Goal: Communication & Community: Connect with others

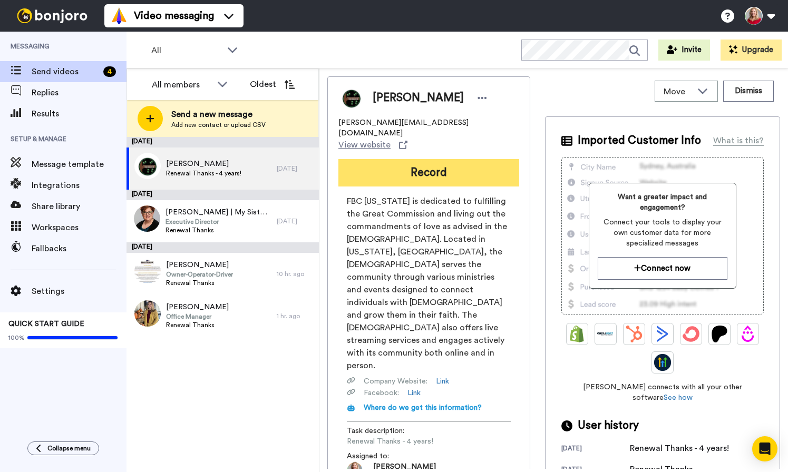
click at [386, 159] on button "Record" at bounding box center [428, 172] width 181 height 27
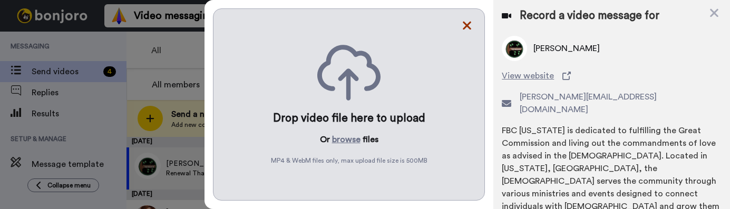
click at [463, 26] on icon at bounding box center [466, 25] width 11 height 13
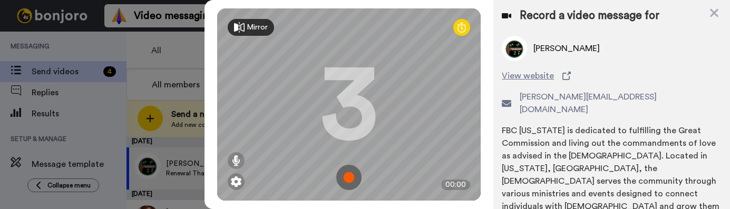
click at [343, 175] on img at bounding box center [348, 177] width 25 height 25
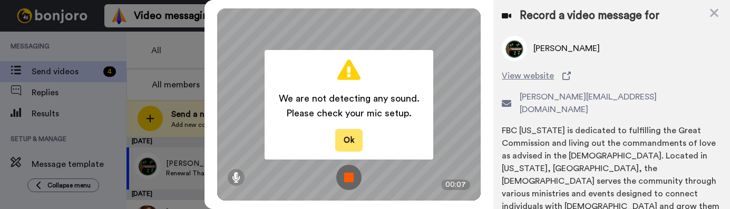
click at [348, 136] on button "Ok" at bounding box center [348, 140] width 27 height 23
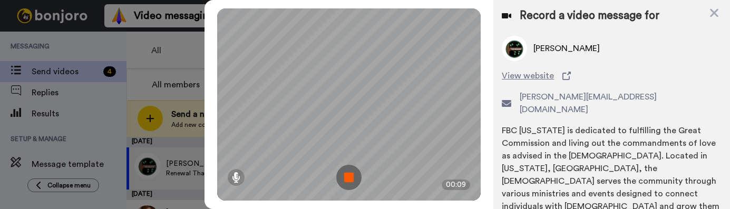
click at [348, 175] on img at bounding box center [348, 177] width 25 height 25
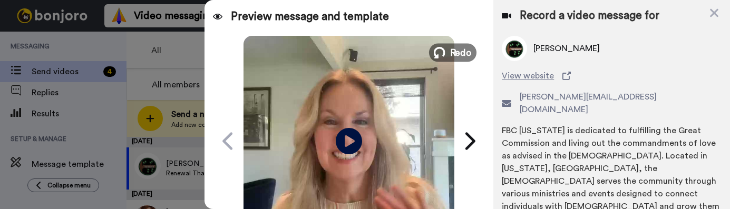
click at [450, 53] on span "Redo" at bounding box center [461, 52] width 22 height 14
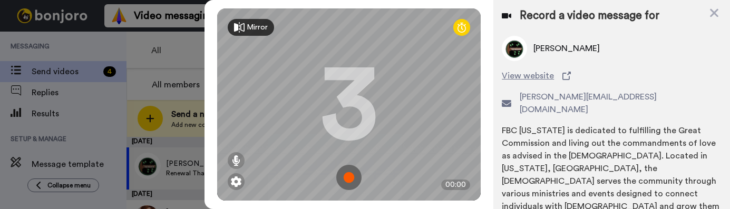
click at [341, 181] on img at bounding box center [348, 177] width 25 height 25
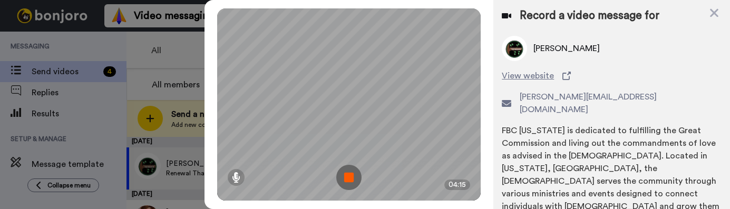
click at [348, 180] on img at bounding box center [348, 177] width 25 height 25
click at [348, 180] on div at bounding box center [348, 104] width 263 height 192
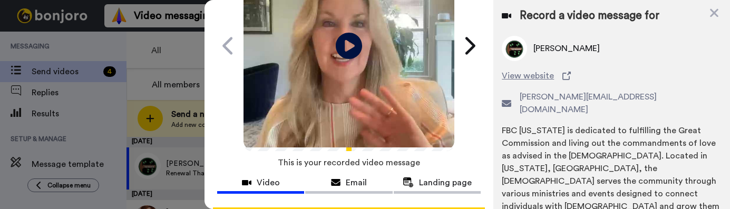
scroll to position [99, 0]
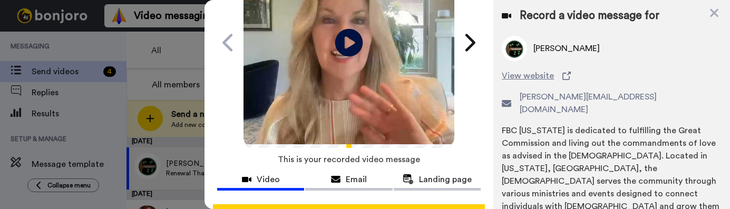
click at [345, 35] on icon at bounding box center [349, 41] width 28 height 27
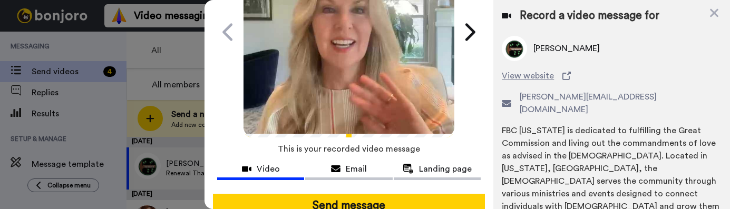
scroll to position [112, 0]
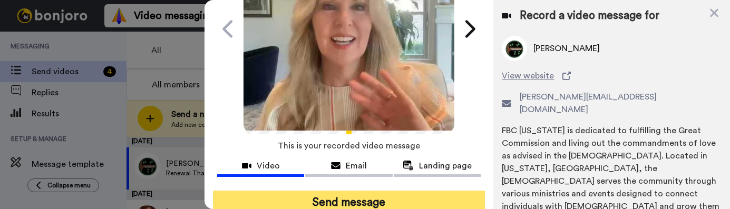
click at [359, 201] on button "Send message" at bounding box center [349, 203] width 272 height 24
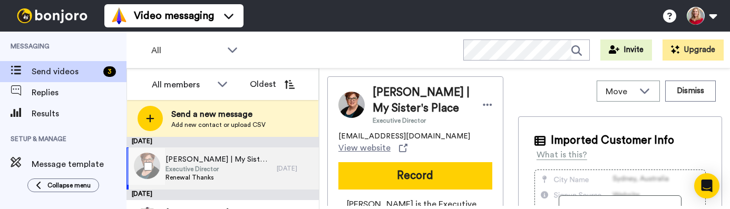
click at [182, 161] on span "[PERSON_NAME] | My Sister's Place" at bounding box center [218, 159] width 106 height 11
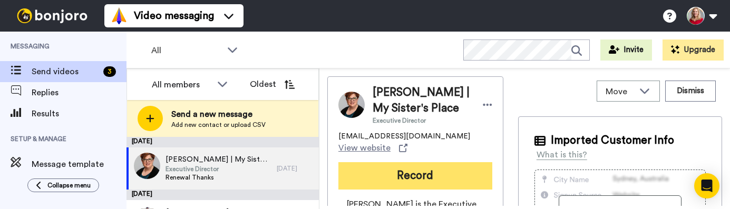
click at [398, 171] on button "Record" at bounding box center [415, 175] width 154 height 27
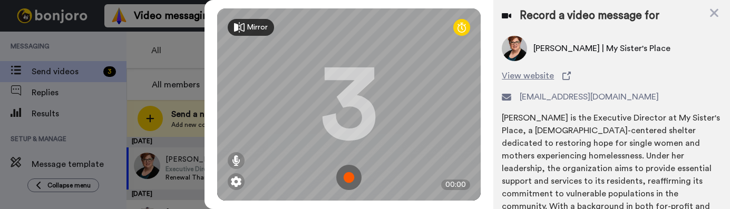
click at [347, 177] on img at bounding box center [348, 177] width 25 height 25
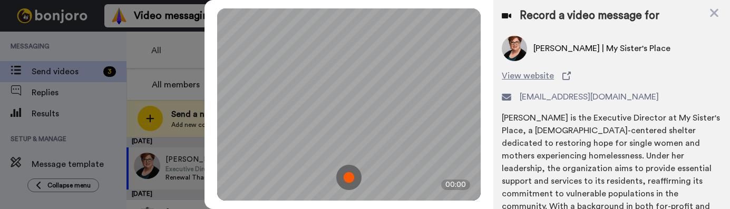
click at [347, 177] on div "Mirror Redo 3 00:00" at bounding box center [348, 104] width 263 height 192
click at [347, 178] on img at bounding box center [348, 177] width 25 height 25
click at [347, 178] on div at bounding box center [348, 104] width 263 height 192
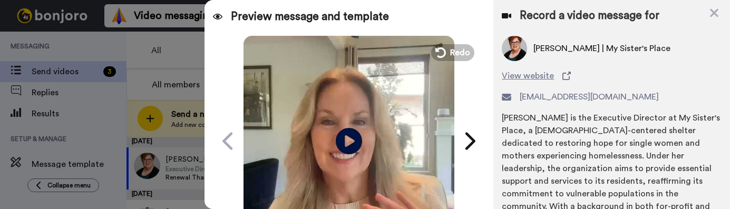
drag, startPoint x: 447, startPoint y: 50, endPoint x: 456, endPoint y: 6, distance: 45.0
click at [450, 50] on span "Redo" at bounding box center [460, 52] width 20 height 13
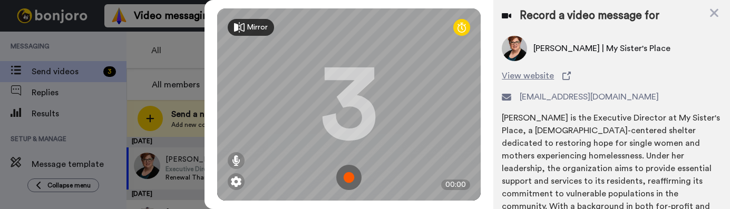
click at [348, 179] on img at bounding box center [348, 177] width 25 height 25
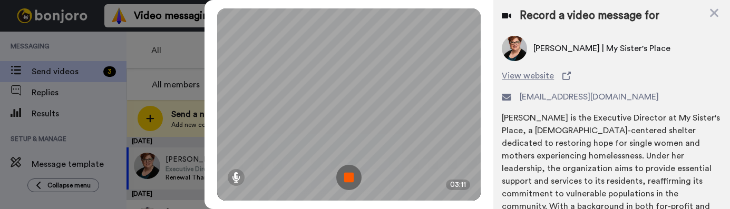
click at [351, 182] on img at bounding box center [348, 177] width 25 height 25
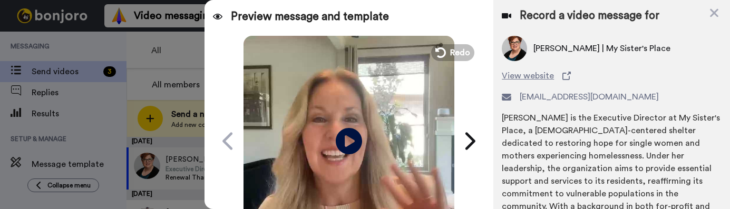
scroll to position [150, 0]
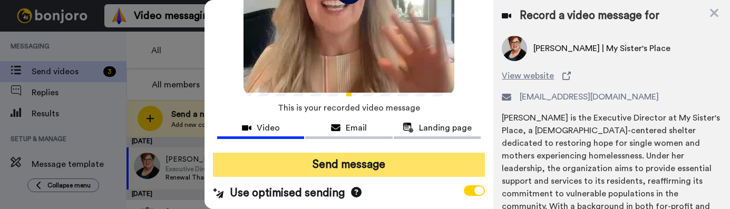
click at [334, 168] on button "Send message" at bounding box center [349, 165] width 272 height 24
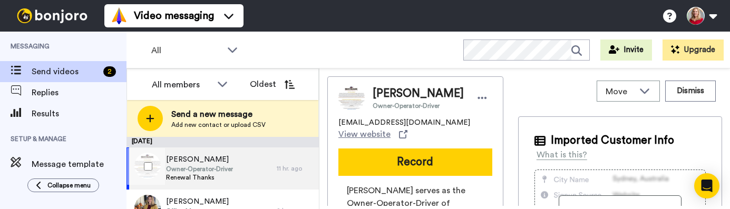
click at [189, 165] on span "Owner-Operator-Driver" at bounding box center [199, 169] width 67 height 8
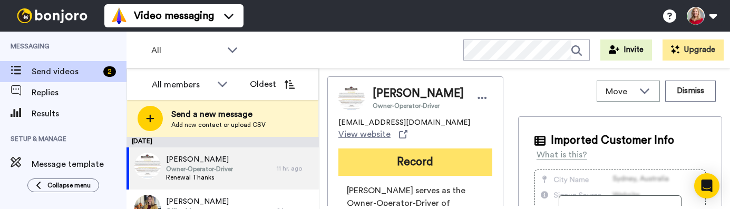
click at [424, 166] on button "Record" at bounding box center [415, 162] width 154 height 27
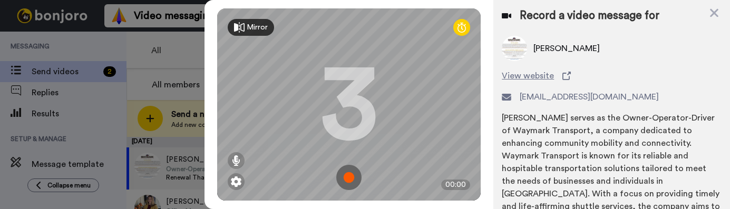
click at [346, 176] on img at bounding box center [348, 177] width 25 height 25
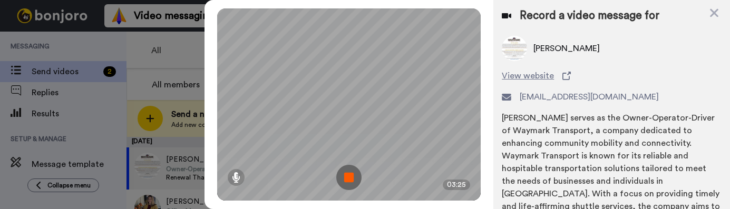
click at [347, 179] on img at bounding box center [348, 177] width 25 height 25
click at [347, 179] on div at bounding box center [348, 104] width 263 height 192
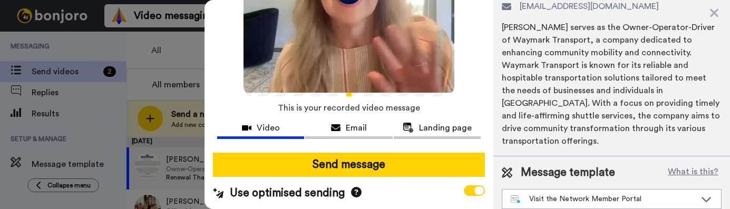
scroll to position [93, 0]
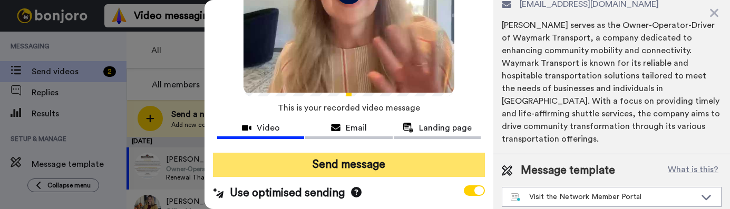
click at [338, 163] on button "Send message" at bounding box center [349, 165] width 272 height 24
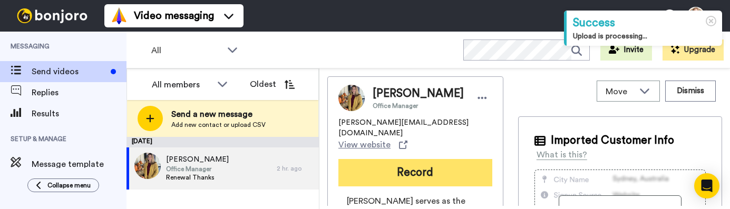
click at [419, 164] on button "Record" at bounding box center [415, 172] width 154 height 27
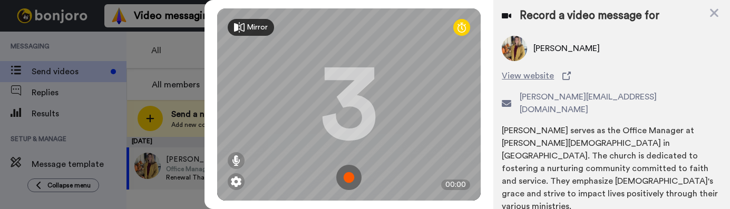
click at [346, 179] on img at bounding box center [348, 177] width 25 height 25
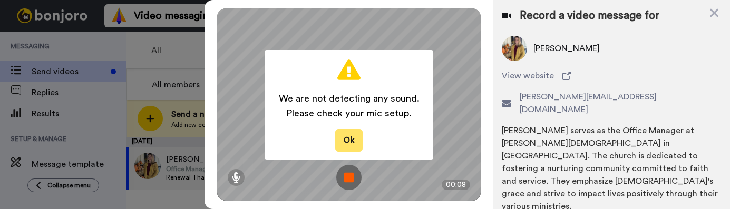
click at [346, 145] on button "Ok" at bounding box center [348, 140] width 27 height 23
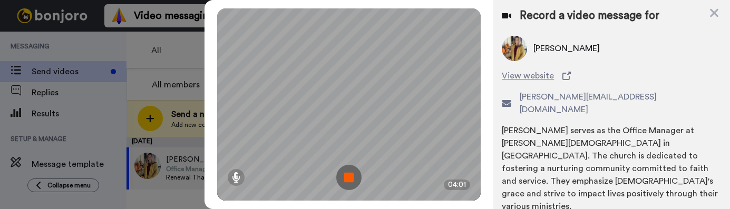
click at [350, 179] on img at bounding box center [348, 177] width 25 height 25
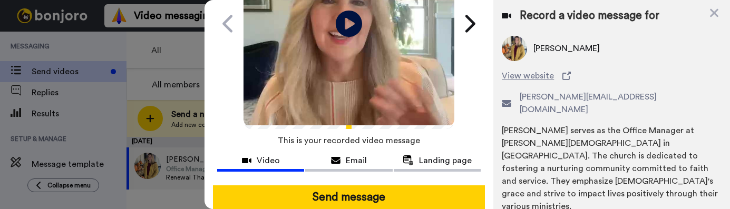
scroll to position [150, 0]
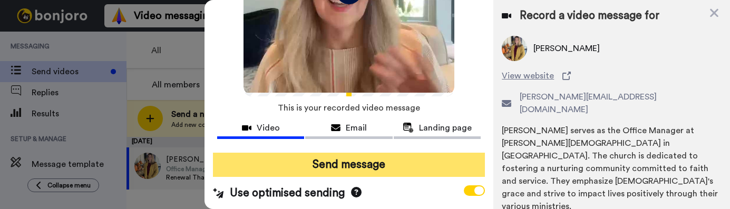
click at [329, 165] on button "Send message" at bounding box center [349, 165] width 272 height 24
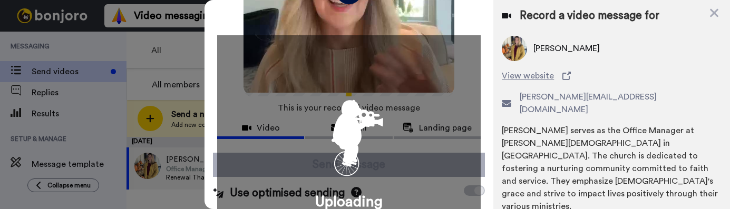
click at [329, 165] on icon "animation" at bounding box center [348, 133] width 95 height 95
